Goal: Task Accomplishment & Management: Use online tool/utility

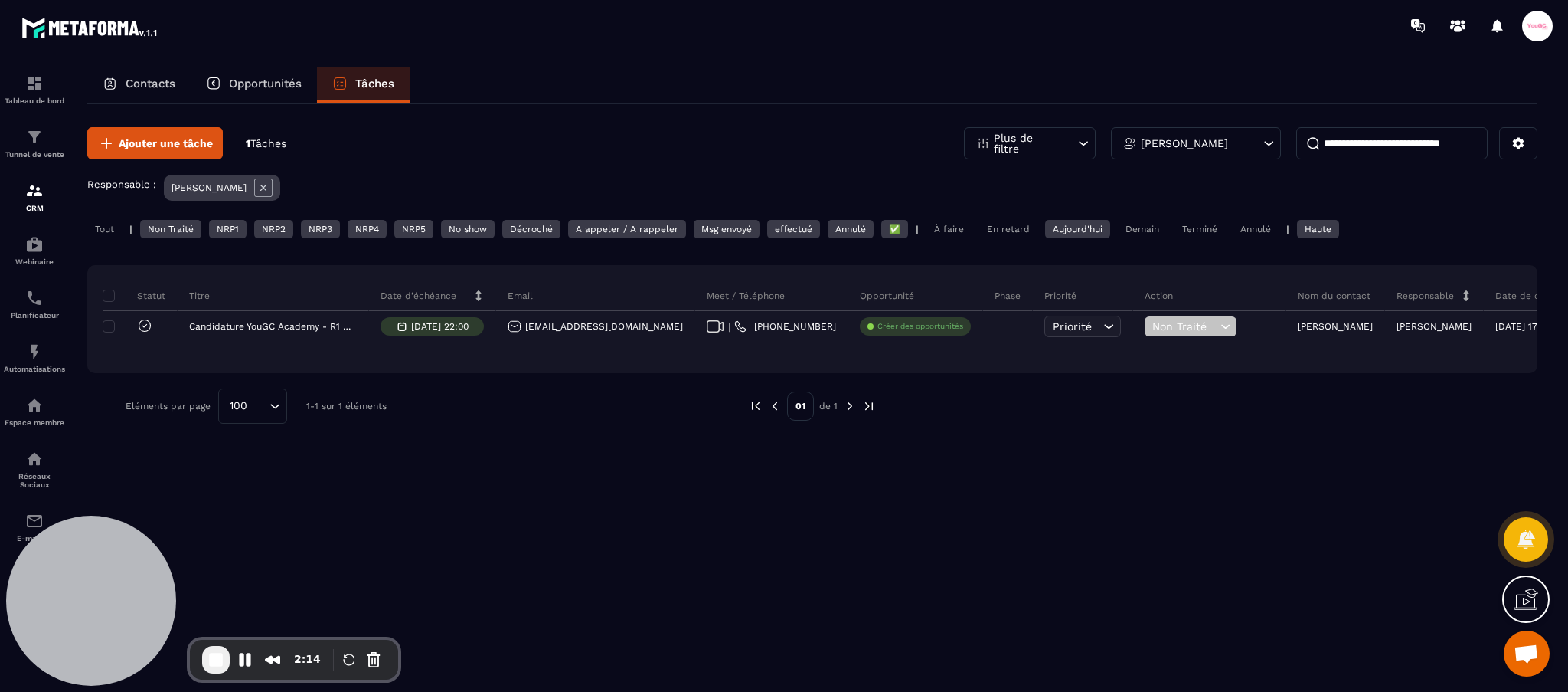
click at [1174, 222] on div "En retard" at bounding box center [1199, 229] width 51 height 19
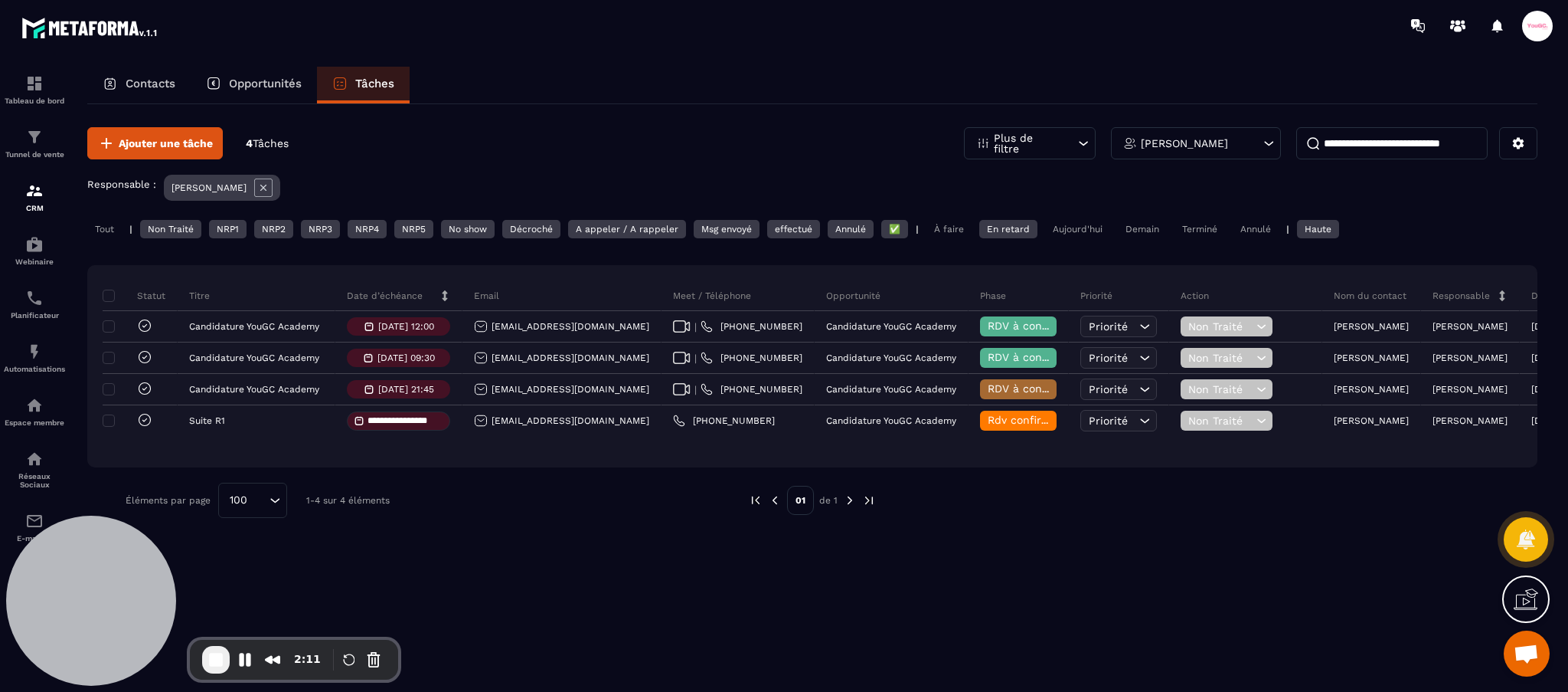
click at [1077, 240] on div "Tout | Non Traité NRP1 NRP2 NRP3 NRP4 NRP5 No show Décroché A appeler / A rappe…" at bounding box center [812, 230] width 1450 height 23
click at [1233, 227] on div "Aujourd'hui" at bounding box center [1255, 229] width 46 height 19
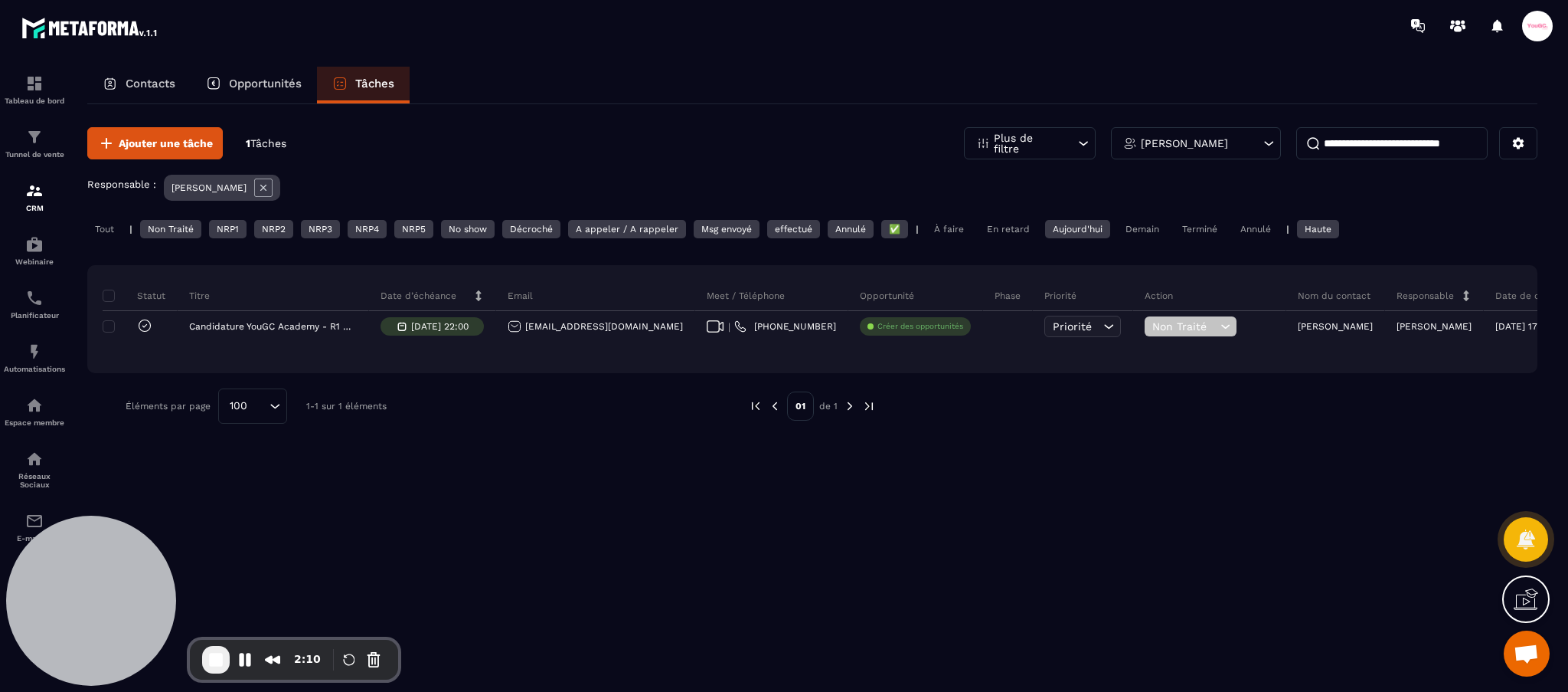
click at [1128, 235] on div "Demain" at bounding box center [1142, 229] width 49 height 19
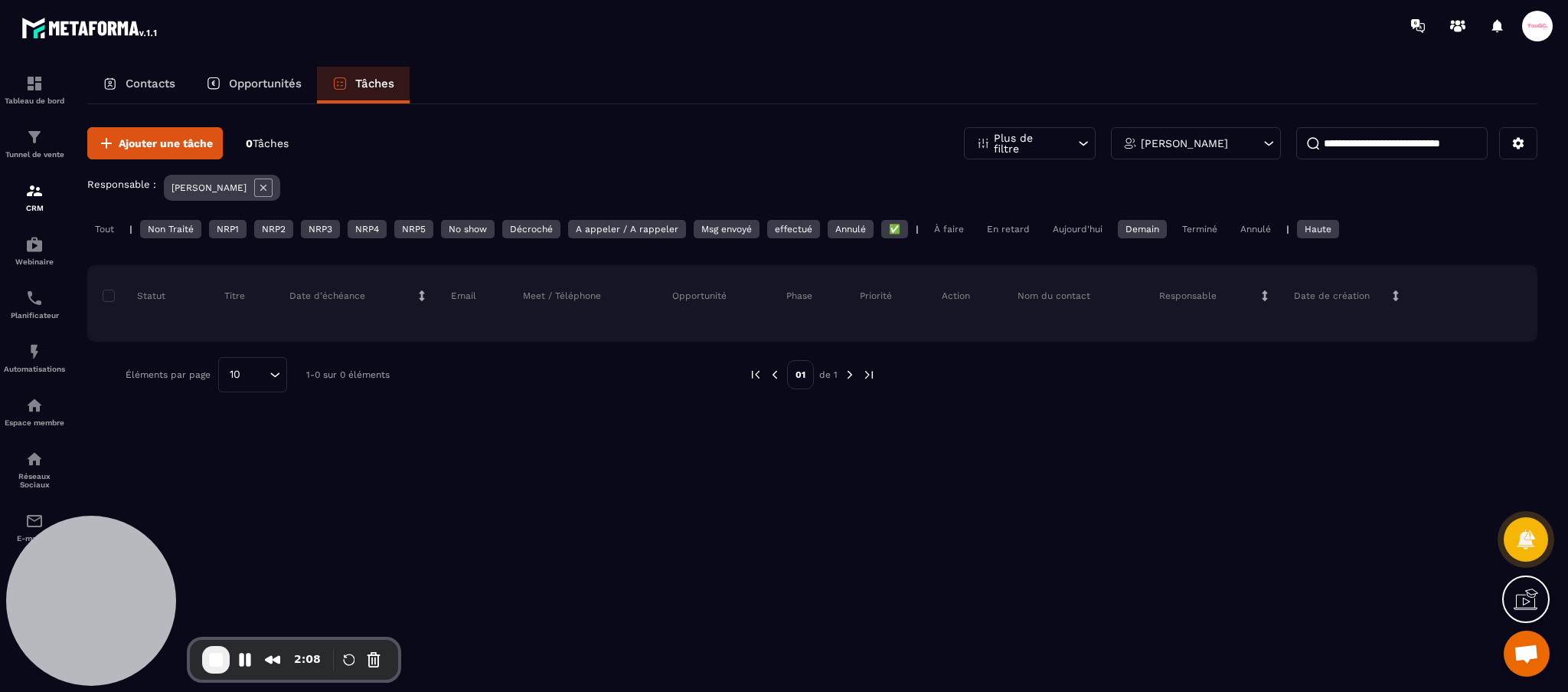
click at [1233, 232] on div "Aujourd'hui" at bounding box center [1255, 229] width 46 height 19
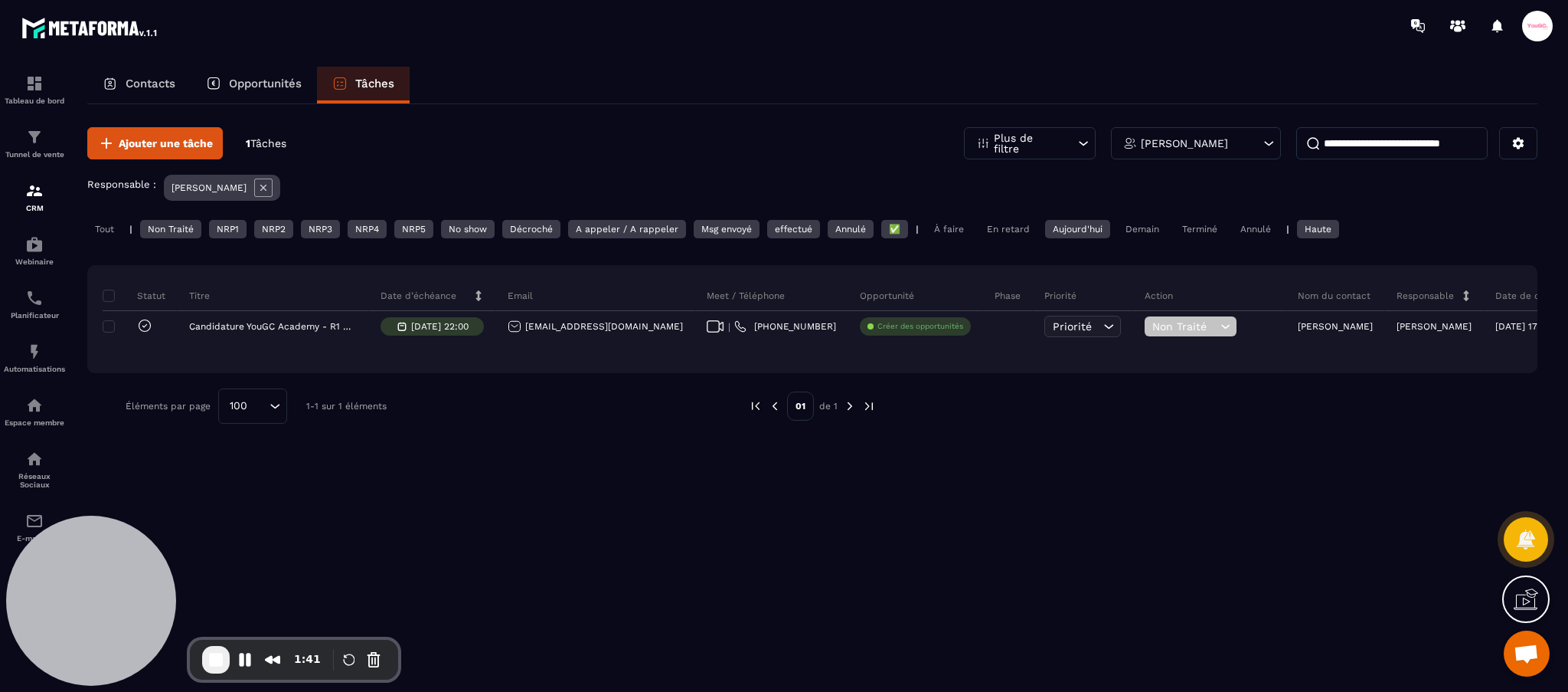
click at [277, 83] on p "Opportunités" at bounding box center [265, 83] width 72 height 14
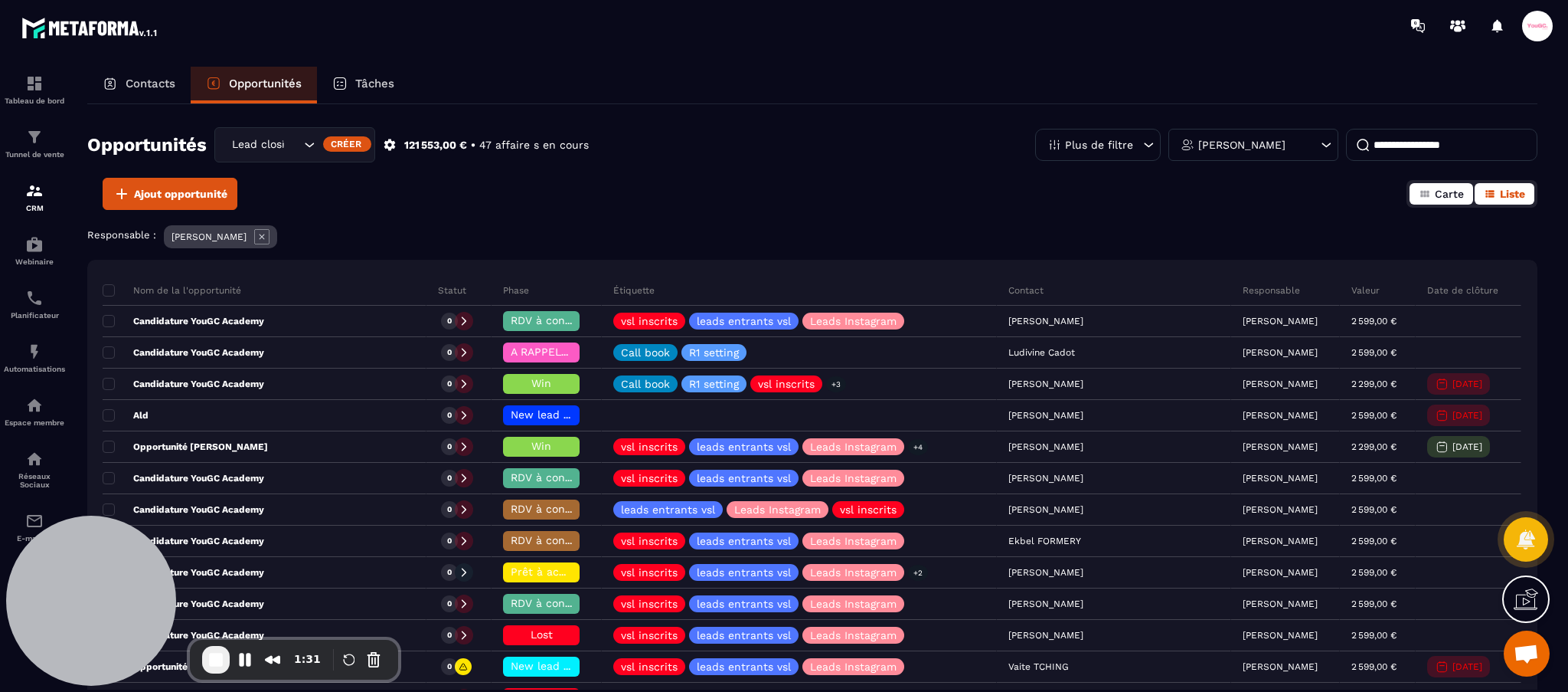
click at [1423, 191] on icon "button" at bounding box center [1424, 194] width 9 height 7
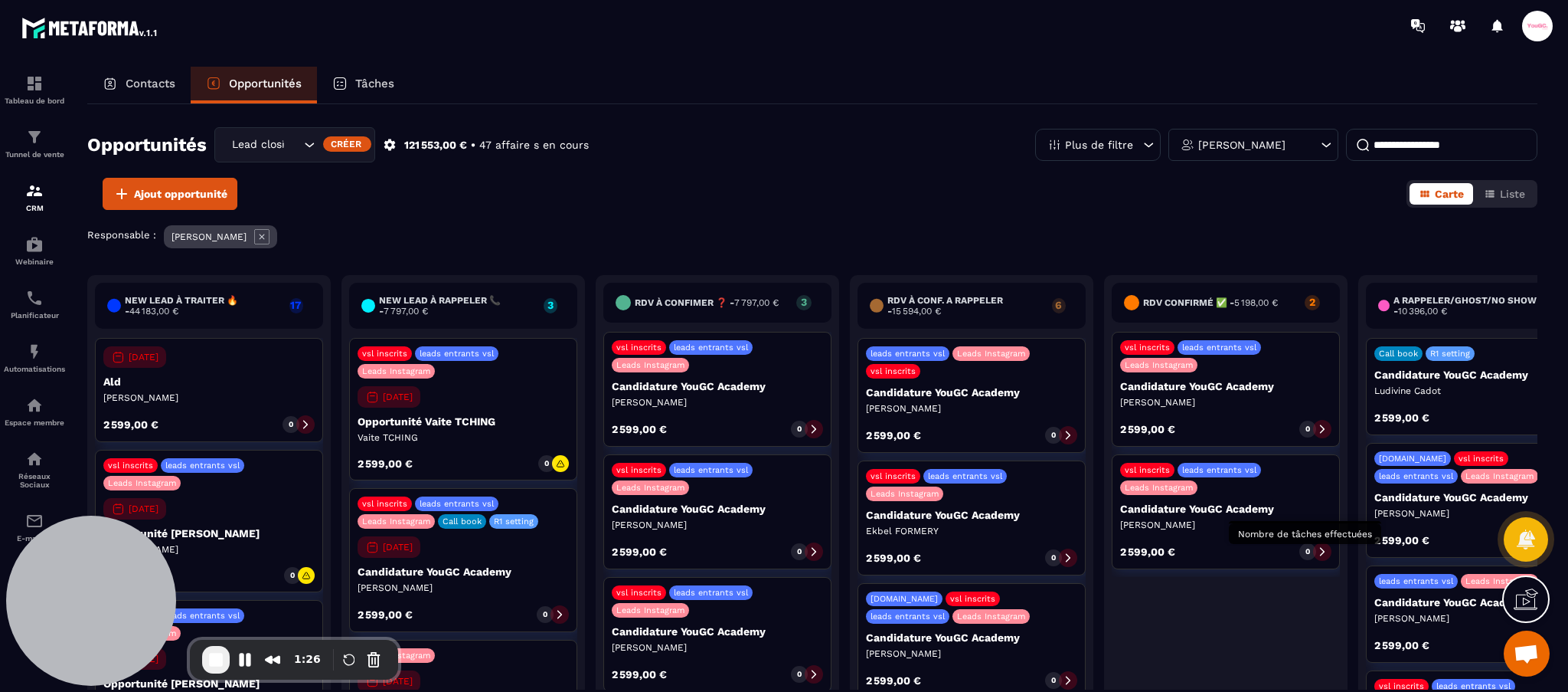
click at [1314, 546] on div "0" at bounding box center [1308, 552] width 17 height 17
